Goal: Browse casually

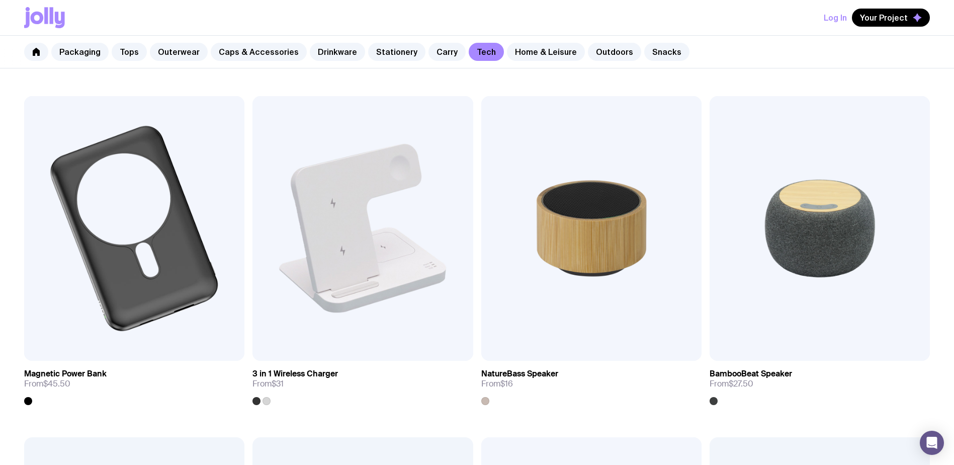
scroll to position [933, 0]
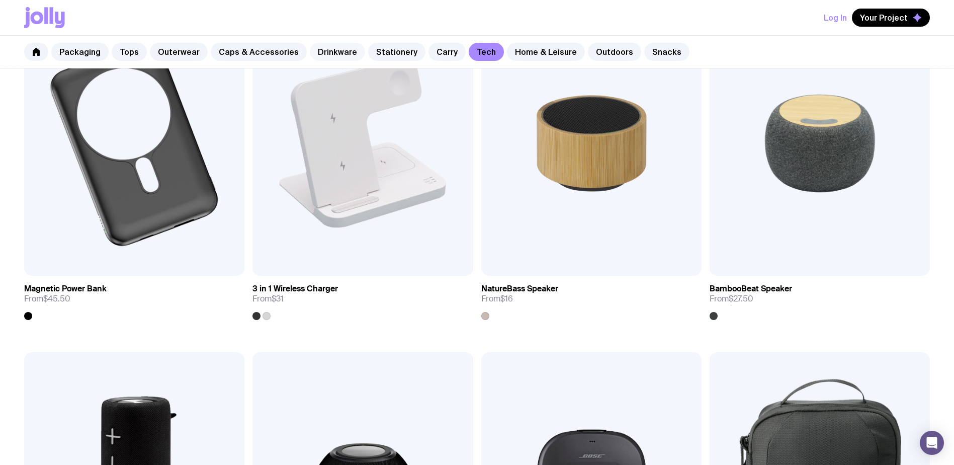
click at [319, 58] on link "Drinkware" at bounding box center [337, 52] width 55 height 18
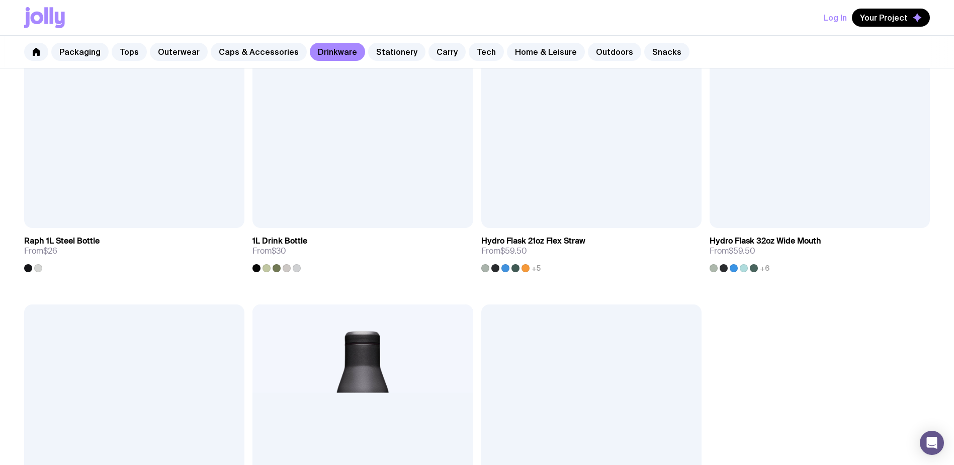
scroll to position [1981, 0]
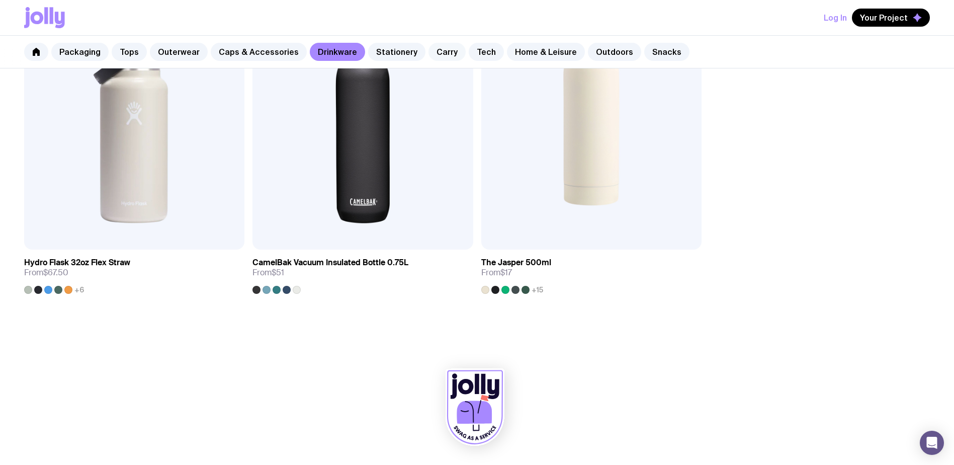
click at [438, 51] on link "Carry" at bounding box center [446, 52] width 37 height 18
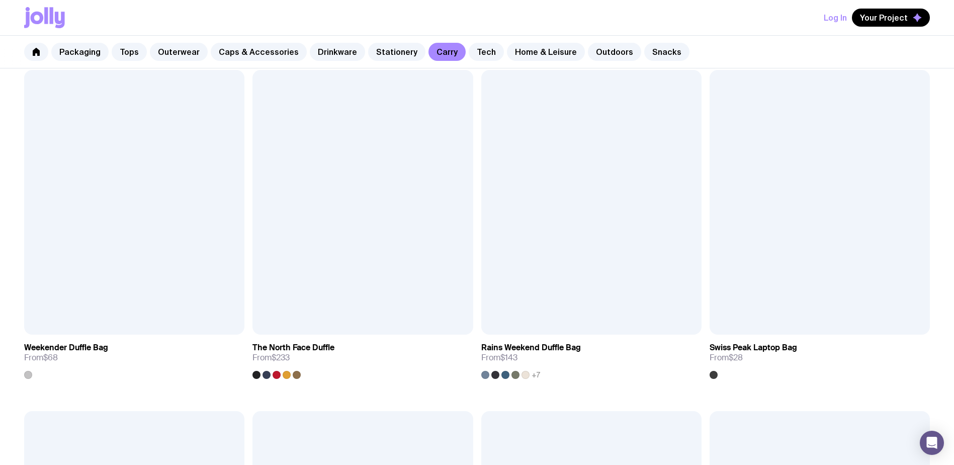
scroll to position [1906, 0]
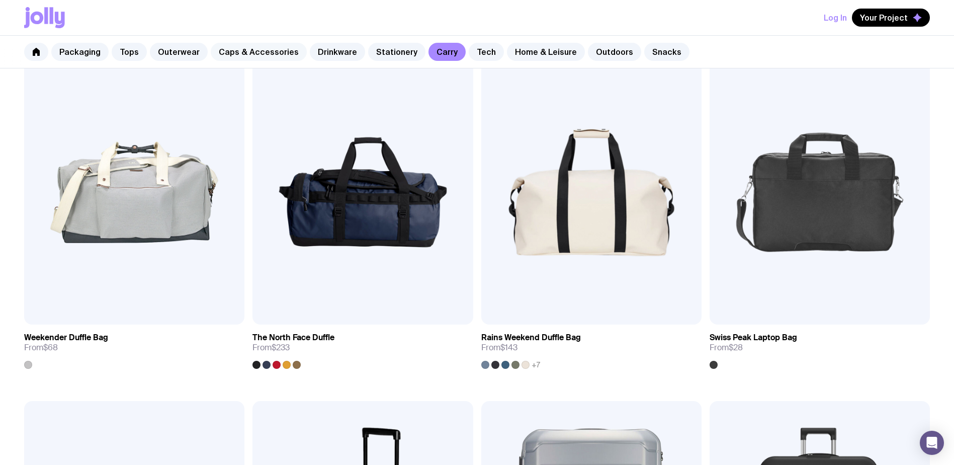
click at [231, 53] on link "Caps & Accessories" at bounding box center [259, 52] width 96 height 18
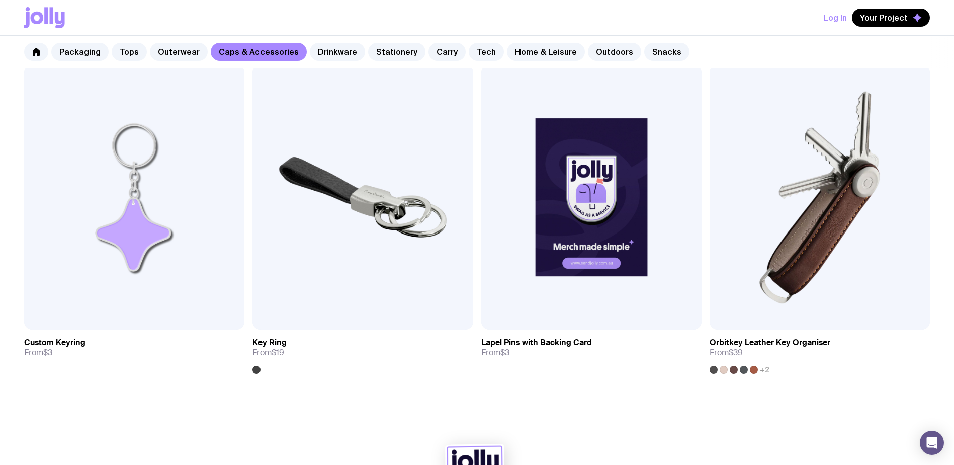
scroll to position [1981, 0]
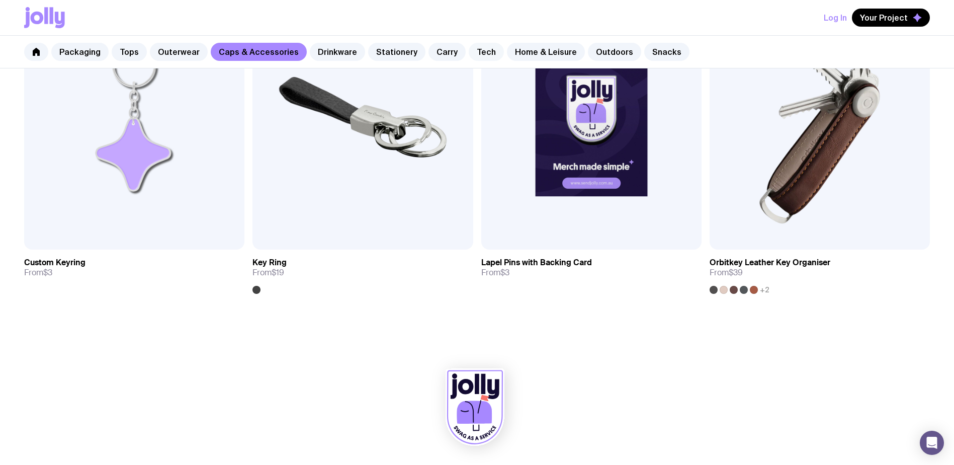
click at [469, 58] on link "Tech" at bounding box center [486, 52] width 35 height 18
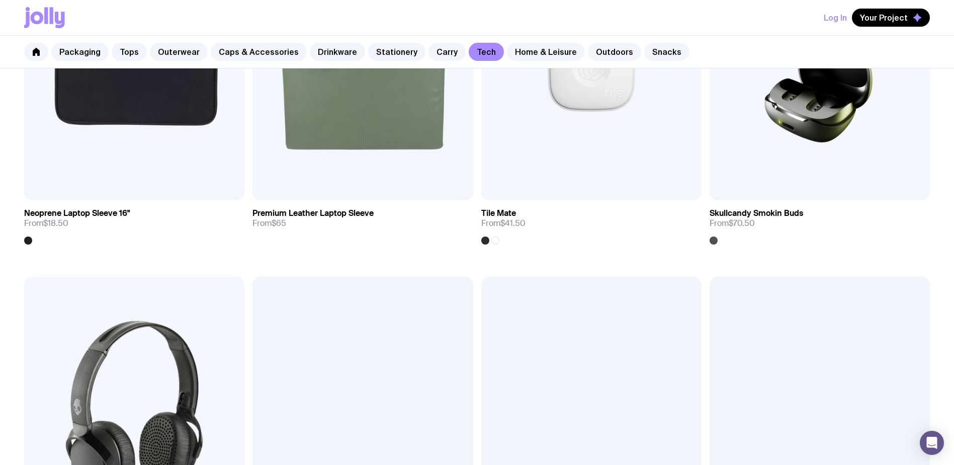
scroll to position [2322, 0]
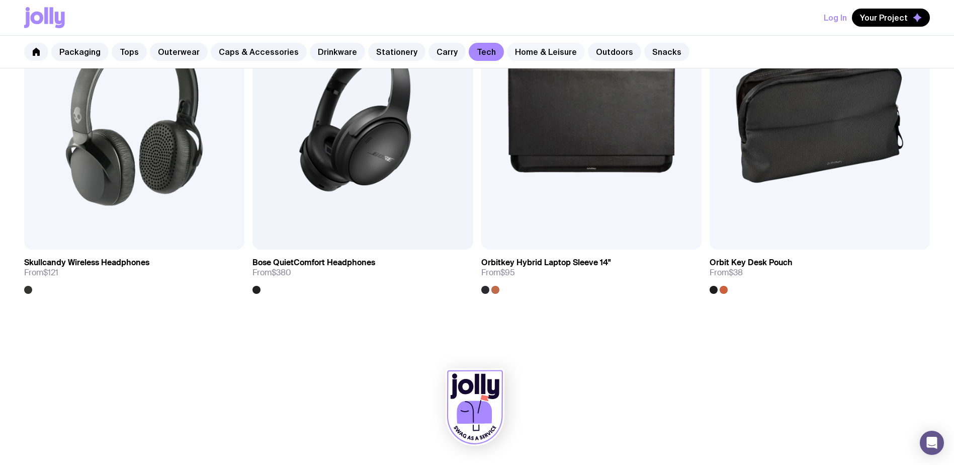
click at [537, 53] on link "Home & Leisure" at bounding box center [546, 52] width 78 height 18
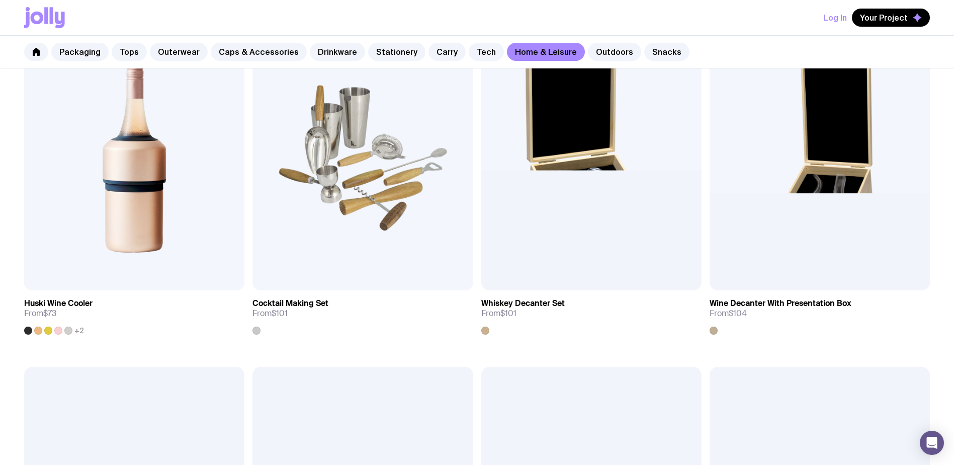
scroll to position [392, 0]
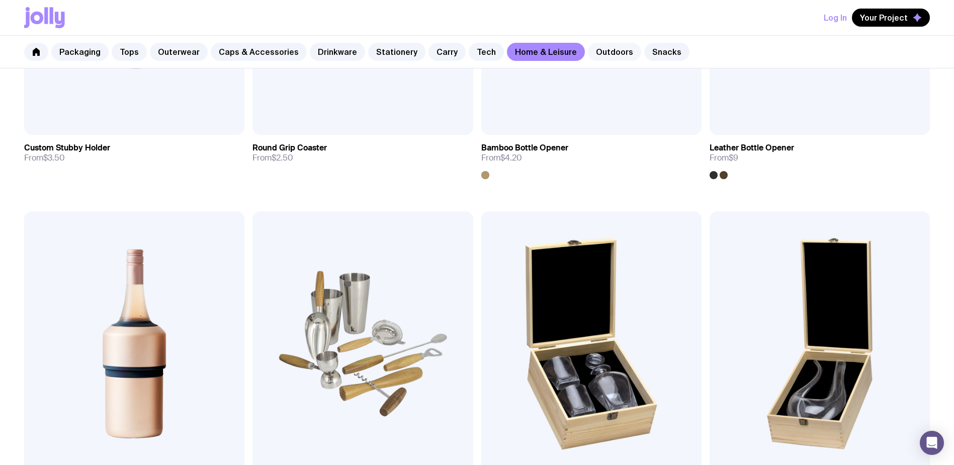
click at [594, 54] on link "Outdoors" at bounding box center [614, 52] width 53 height 18
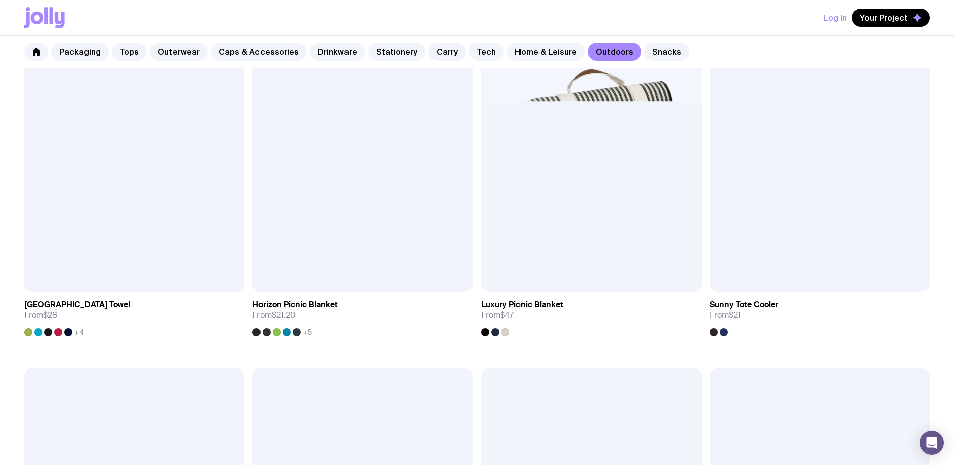
scroll to position [916, 0]
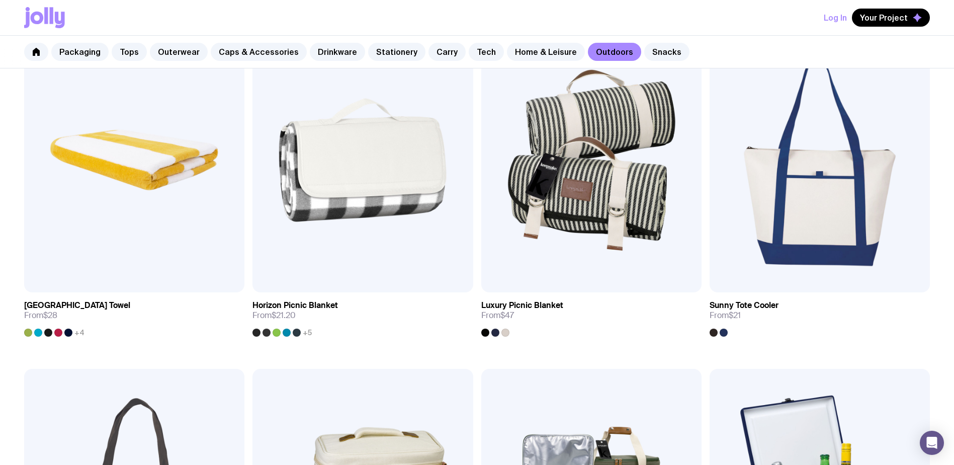
click at [30, 337] on div "Add to wishlist View Compact Umbrella From $18 Add to wishlist View Custom Comp…" at bounding box center [477, 368] width 954 height 2045
click at [28, 334] on div at bounding box center [28, 332] width 8 height 8
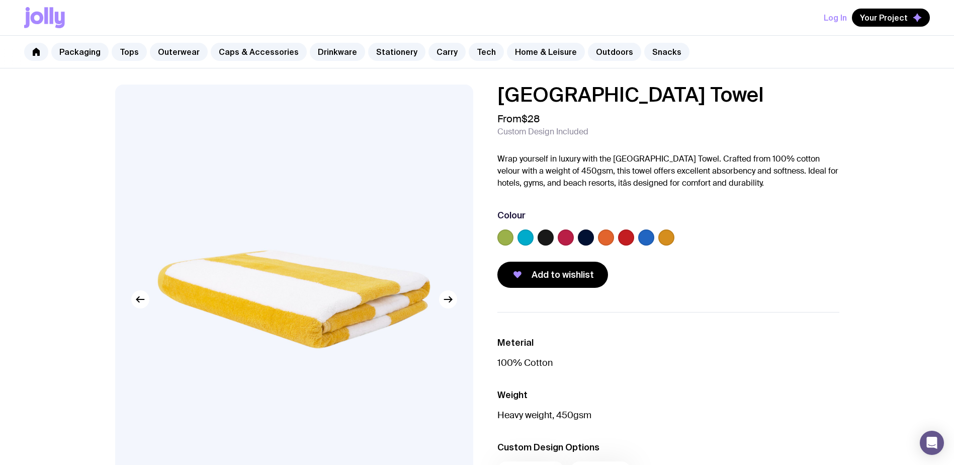
click at [503, 238] on label at bounding box center [505, 237] width 16 height 16
click at [0, 0] on input "radio" at bounding box center [0, 0] width 0 height 0
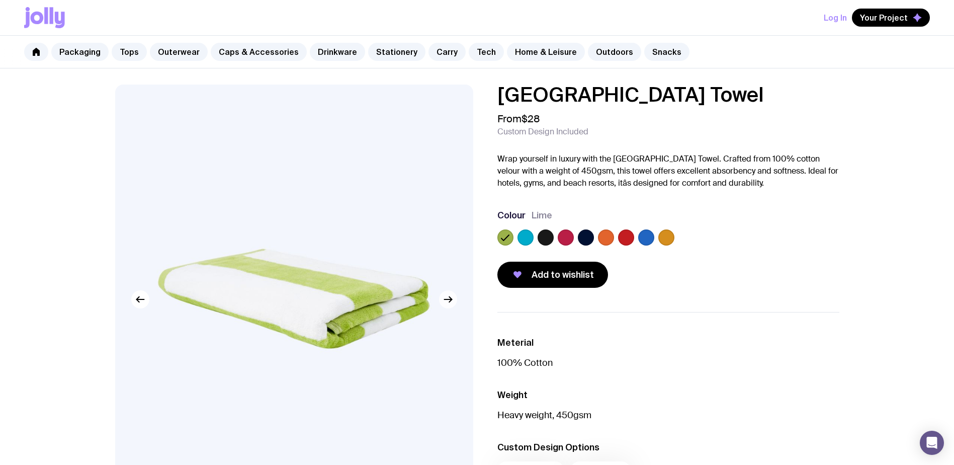
click at [446, 297] on icon "button" at bounding box center [448, 299] width 12 height 12
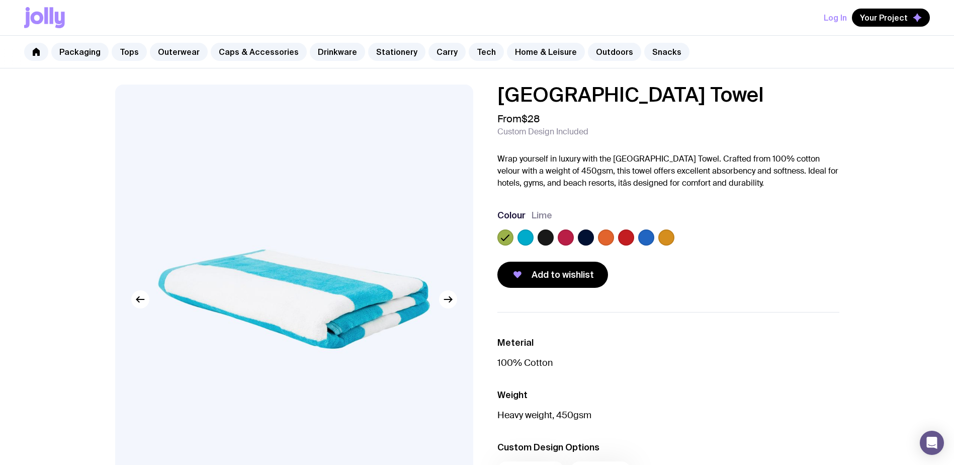
click at [505, 240] on icon at bounding box center [505, 237] width 12 height 12
click at [0, 0] on input "radio" at bounding box center [0, 0] width 0 height 0
click at [135, 304] on icon "button" at bounding box center [140, 299] width 12 height 12
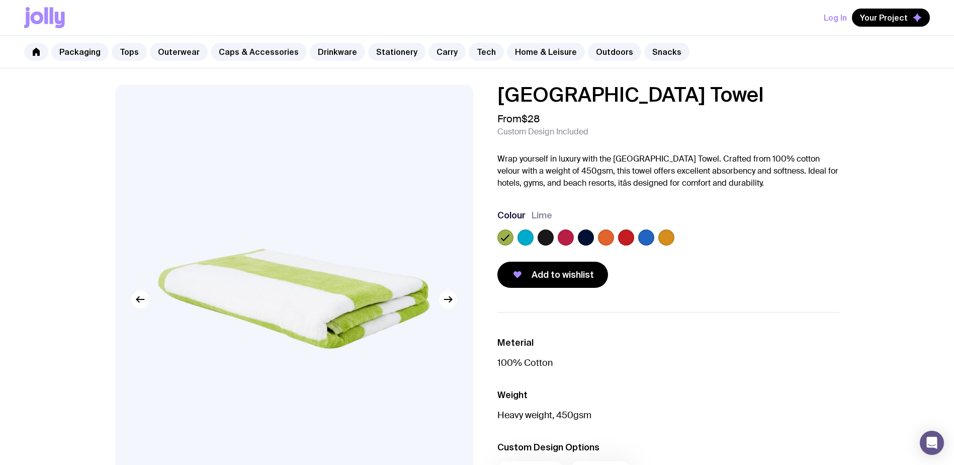
click at [712, 199] on div "[GEOGRAPHIC_DATA] Towel From $28 Custom Design Included Wrap yourself in luxury…" at bounding box center [668, 185] width 342 height 203
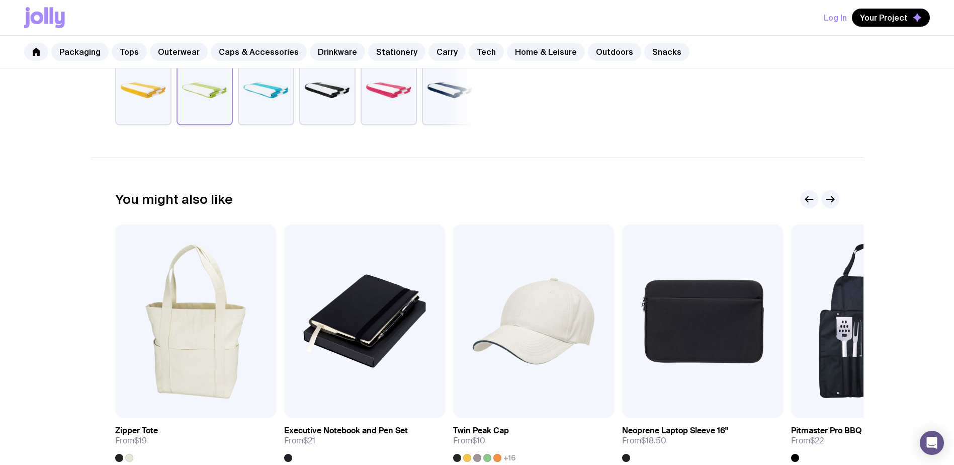
scroll to position [508, 0]
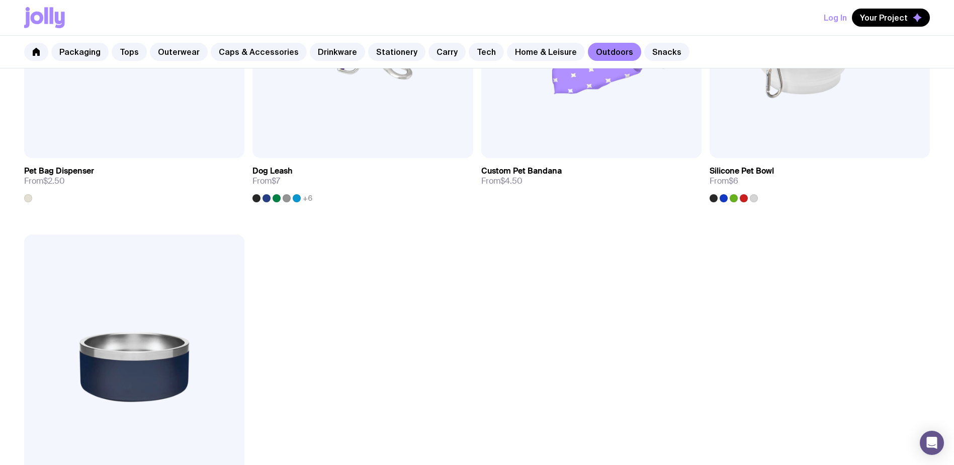
scroll to position [1981, 0]
